Goal: Task Accomplishment & Management: Manage account settings

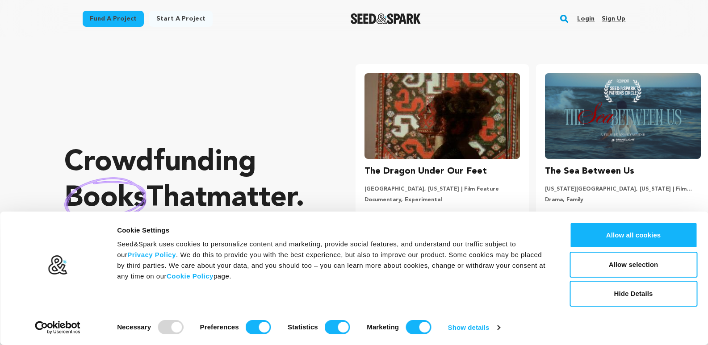
click at [616, 17] on link "Sign up" at bounding box center [613, 19] width 24 height 14
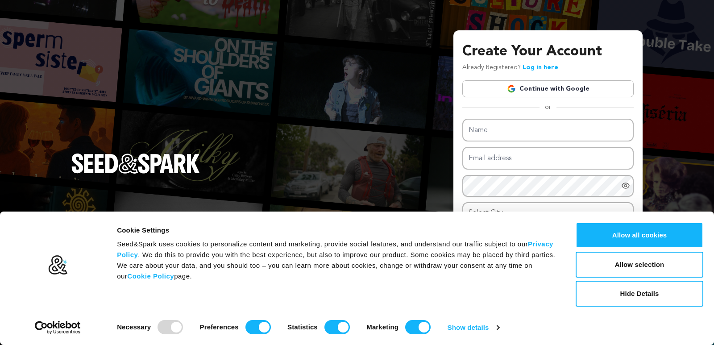
click at [551, 91] on link "Continue with Google" at bounding box center [547, 88] width 171 height 17
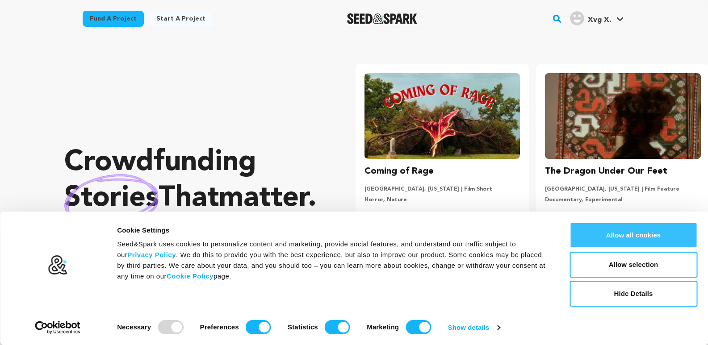
click at [600, 233] on button "Allow all cookies" at bounding box center [633, 235] width 128 height 26
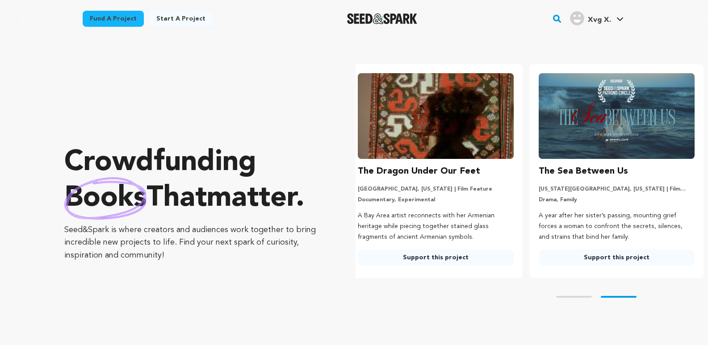
scroll to position [0, 188]
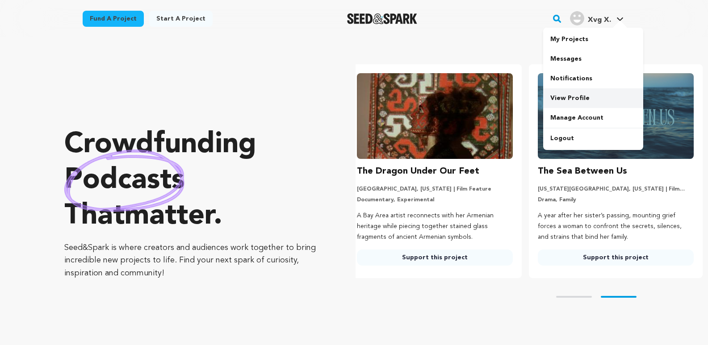
click at [575, 96] on link "View Profile" at bounding box center [593, 98] width 100 height 20
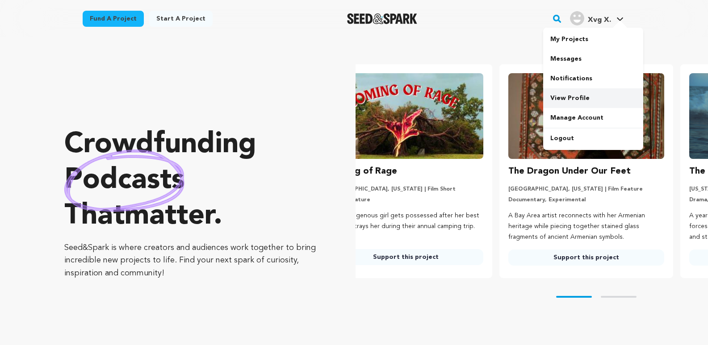
scroll to position [0, 1]
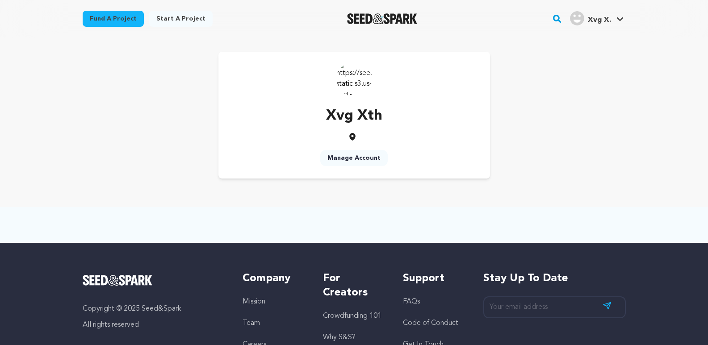
click at [345, 158] on link "Manage Account" at bounding box center [353, 158] width 67 height 16
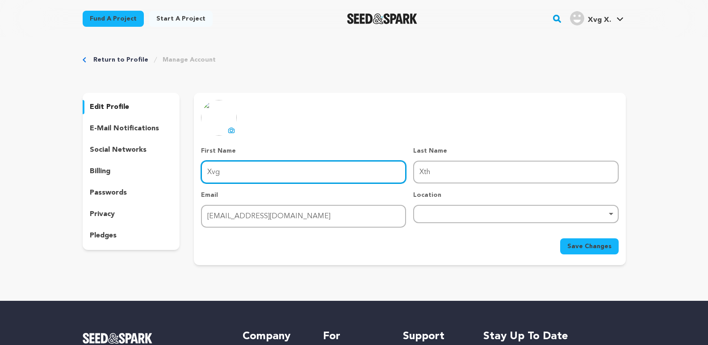
click at [296, 171] on input "Xvg" at bounding box center [303, 172] width 205 height 23
click at [297, 166] on input "Xvg" at bounding box center [303, 172] width 205 height 23
type input "PBN"
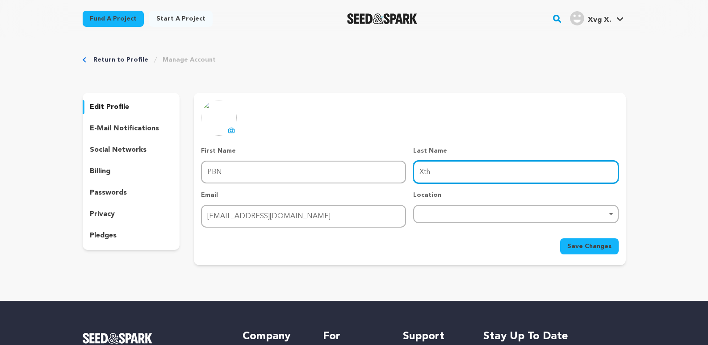
click at [487, 166] on input "Xth" at bounding box center [515, 172] width 205 height 23
click at [427, 219] on div "Remove item" at bounding box center [515, 214] width 205 height 18
type input "Backlinks"
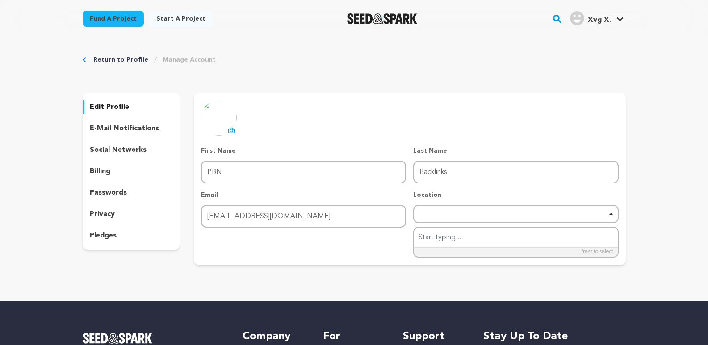
click at [347, 238] on div "Save Changes" at bounding box center [409, 246] width 417 height 16
click at [587, 246] on span "Save Changes" at bounding box center [589, 246] width 44 height 9
click at [171, 58] on link "Manage Account" at bounding box center [188, 59] width 53 height 9
click at [114, 148] on p "social networks" at bounding box center [118, 150] width 57 height 11
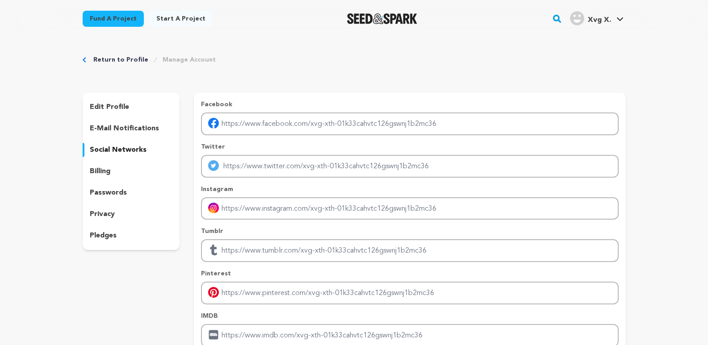
scroll to position [149, 0]
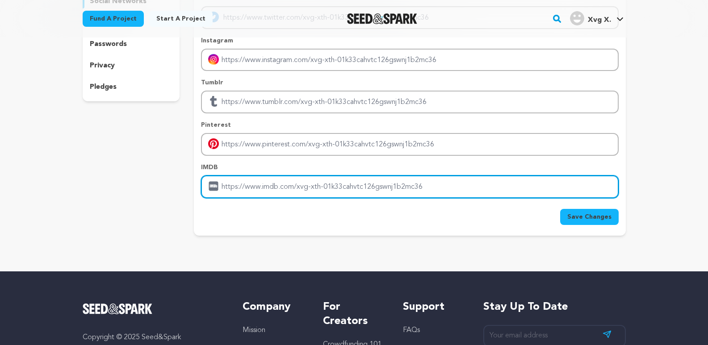
click at [272, 183] on input "Enter IMDB profile link" at bounding box center [409, 186] width 417 height 23
click at [286, 182] on input "Enter IMDB profile link" at bounding box center [409, 186] width 417 height 23
paste input "https://buypbnbacklinks.com/general-pbn-backlinks/"
type input "https://buypbnbacklinks.com/general-pbn-backlinks/"
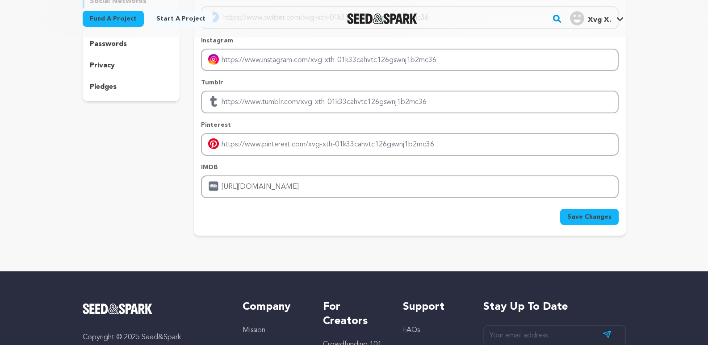
click at [578, 215] on span "Save Changes" at bounding box center [589, 216] width 44 height 9
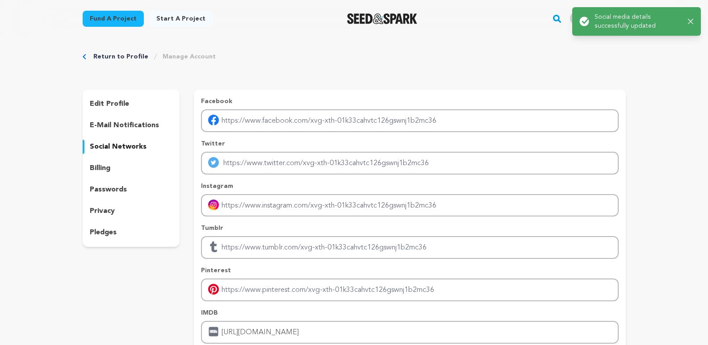
scroll to position [0, 0]
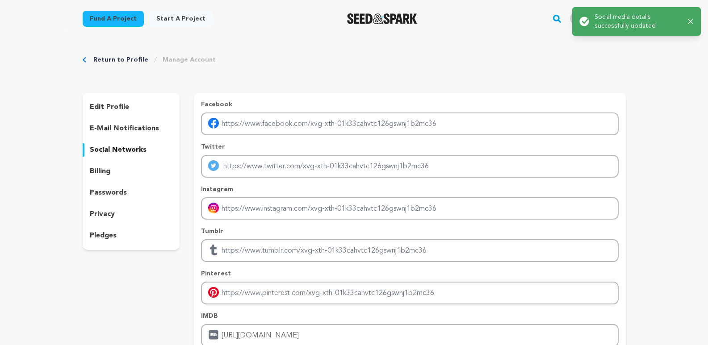
click at [300, 64] on div "Return to Profile Manage Account" at bounding box center [354, 59] width 543 height 9
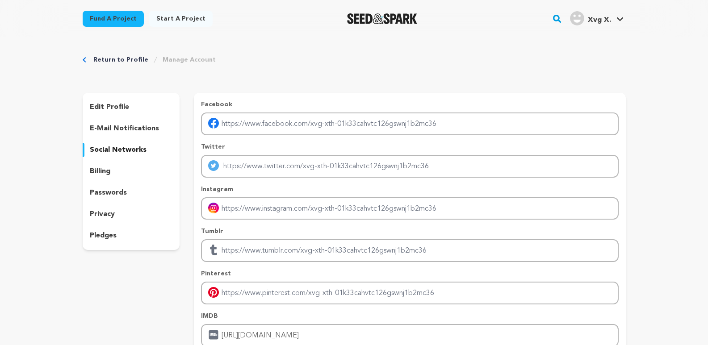
click at [597, 20] on span "Xvg X." at bounding box center [598, 20] width 23 height 7
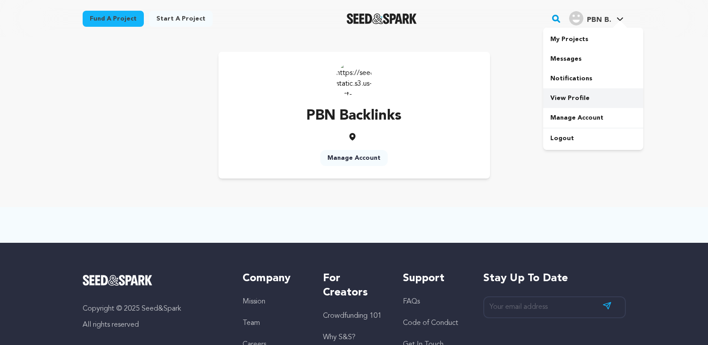
click at [568, 92] on link "View Profile" at bounding box center [593, 98] width 100 height 20
click at [596, 17] on span "PBN B." at bounding box center [599, 20] width 24 height 7
click at [569, 97] on link "View Profile" at bounding box center [593, 98] width 100 height 20
click at [351, 137] on icon at bounding box center [352, 137] width 6 height 8
click at [356, 77] on img at bounding box center [354, 79] width 36 height 36
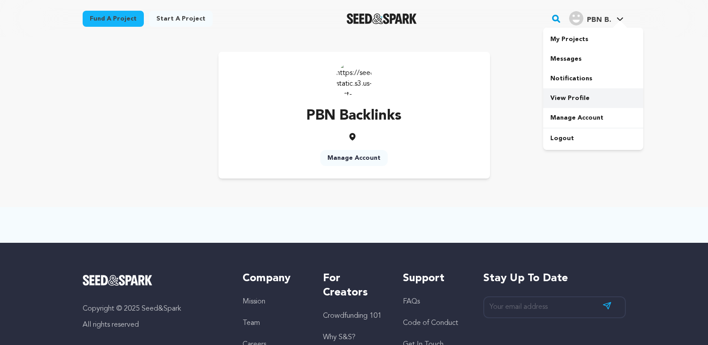
click at [578, 95] on link "View Profile" at bounding box center [593, 98] width 100 height 20
click at [354, 156] on link "Manage Account" at bounding box center [353, 158] width 67 height 16
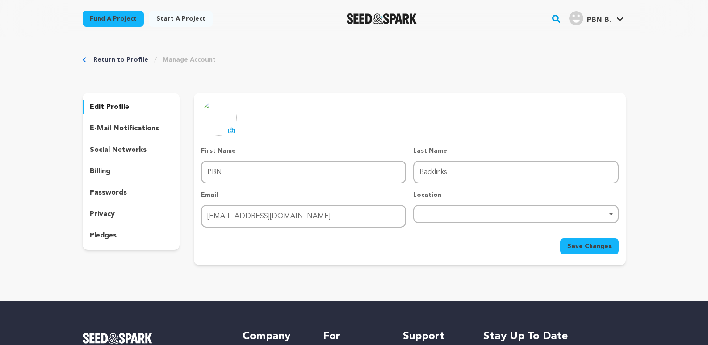
click at [122, 152] on p "social networks" at bounding box center [118, 150] width 57 height 11
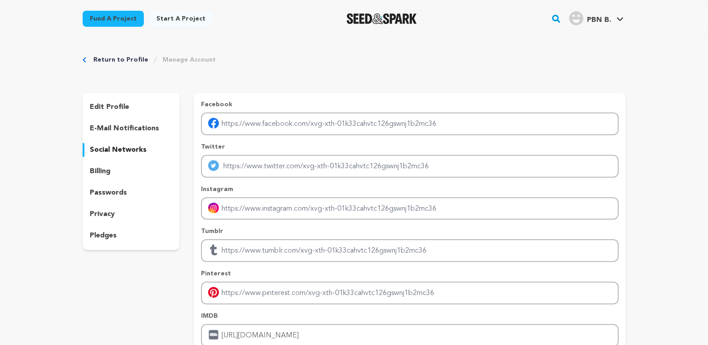
click at [188, 18] on link "Start a project" at bounding box center [180, 19] width 63 height 16
